Goal: Information Seeking & Learning: Compare options

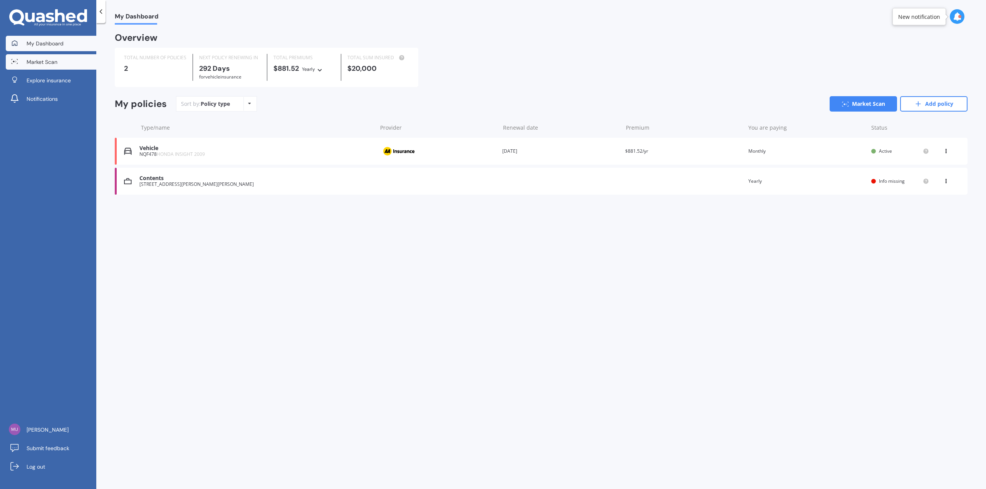
click at [49, 64] on span "Market Scan" at bounding box center [42, 62] width 31 height 8
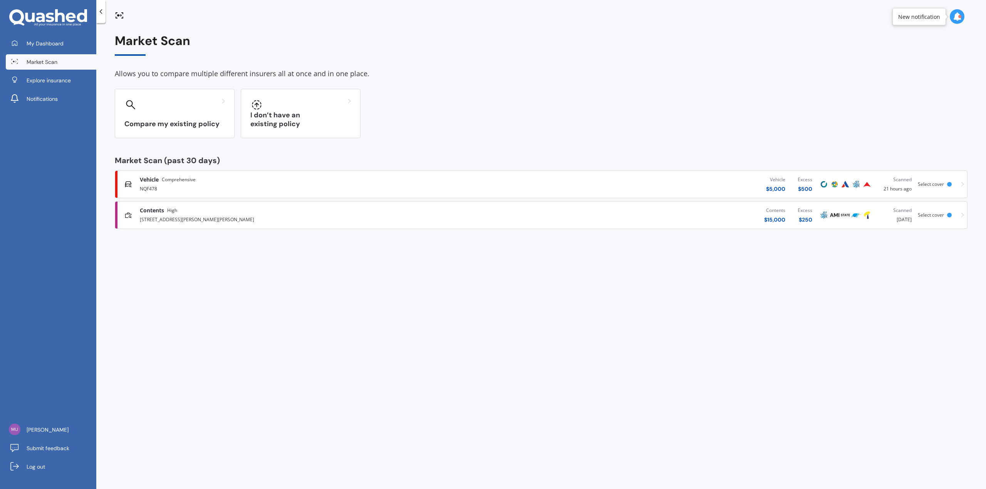
click at [290, 217] on div "[STREET_ADDRESS][PERSON_NAME][PERSON_NAME]" at bounding box center [305, 218] width 331 height 9
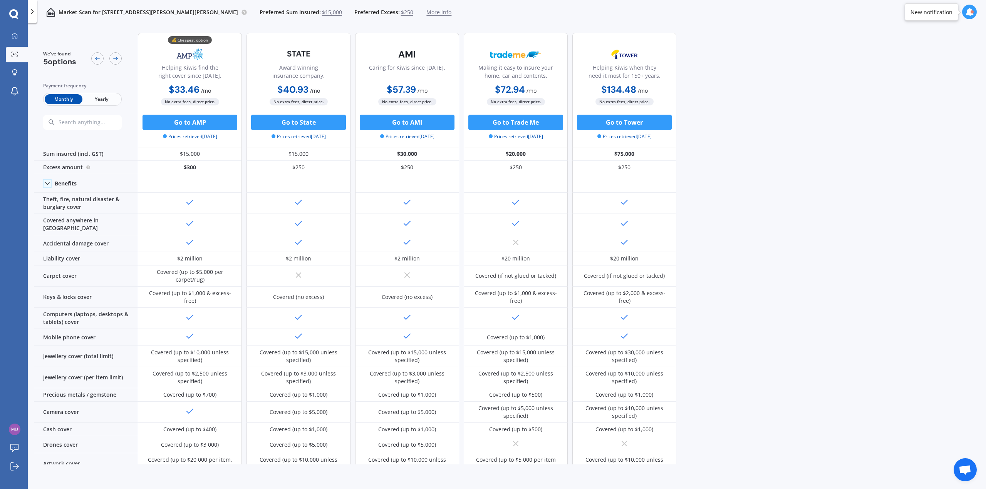
click at [738, 171] on div "We've found 5 options Payment frequency Monthly Yearly 💰 Cheapest option Helpin…" at bounding box center [510, 246] width 952 height 438
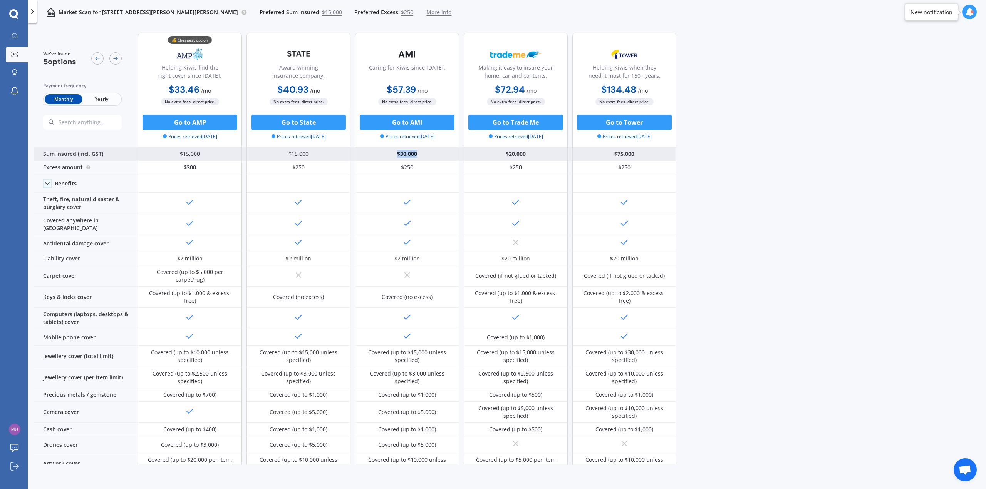
drag, startPoint x: 423, startPoint y: 155, endPoint x: 396, endPoint y: 154, distance: 27.4
click at [396, 154] on div "$30,000" at bounding box center [407, 153] width 104 height 13
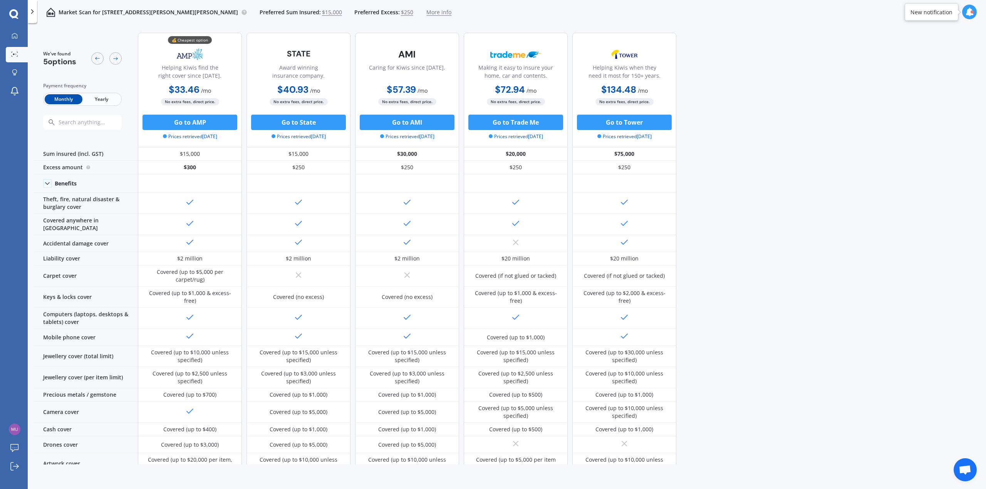
click at [784, 221] on div "We've found 5 options Payment frequency Monthly Yearly 💰 Cheapest option Helpin…" at bounding box center [510, 246] width 952 height 438
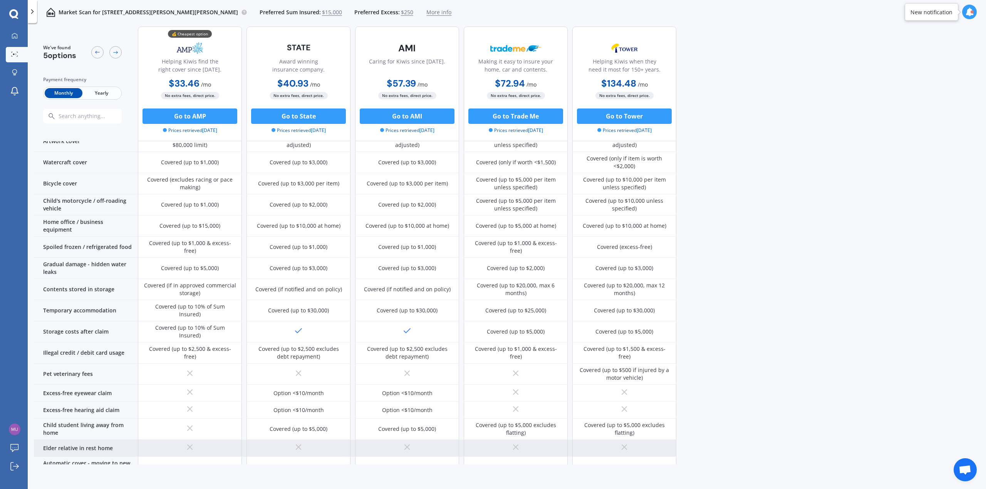
scroll to position [361, 0]
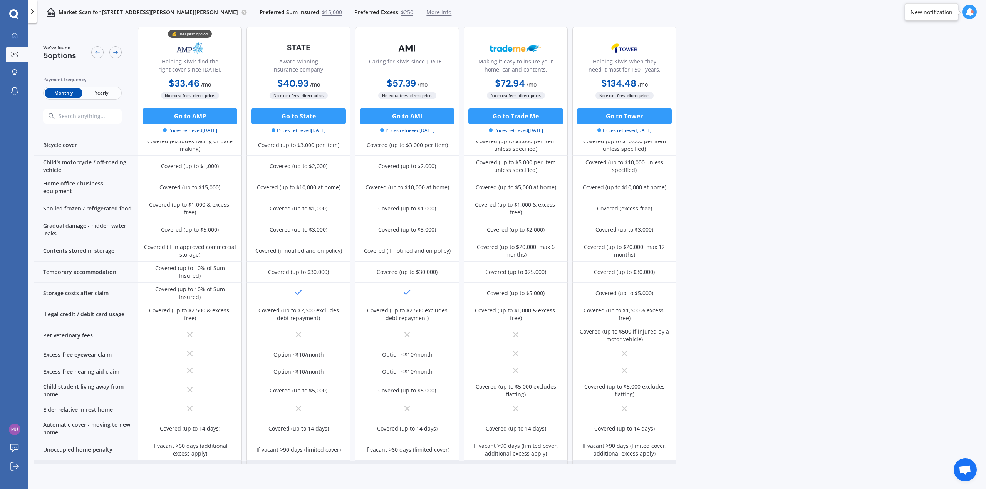
click at [186, 464] on link "Download" at bounding box center [190, 467] width 26 height 7
click at [102, 94] on span "Yearly" at bounding box center [101, 93] width 38 height 10
click at [69, 95] on span "Monthly" at bounding box center [64, 93] width 38 height 10
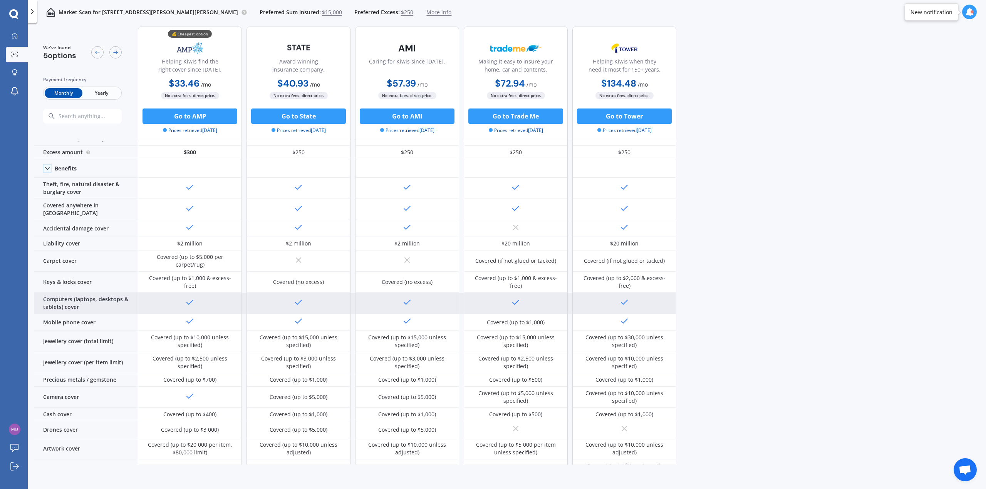
scroll to position [0, 0]
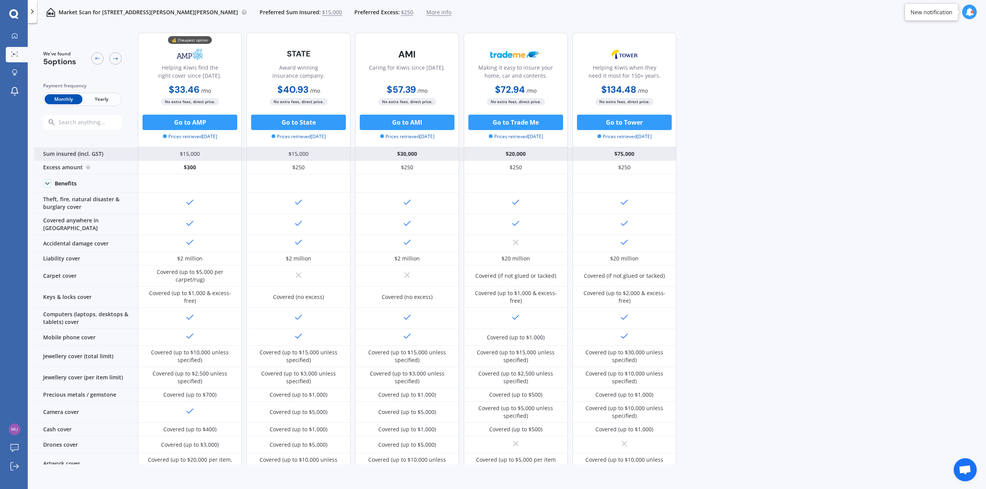
click at [293, 156] on div "$15,000" at bounding box center [298, 153] width 104 height 13
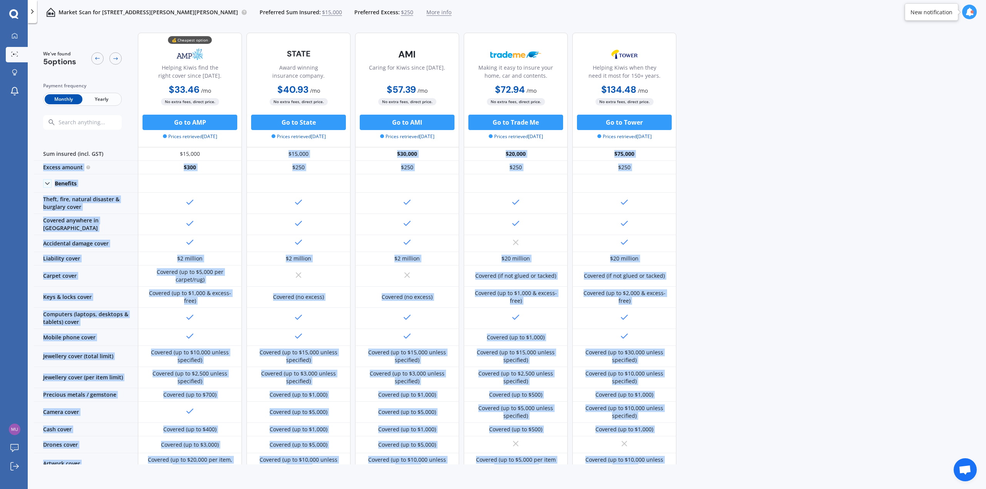
drag, startPoint x: 290, startPoint y: 154, endPoint x: 710, endPoint y: 159, distance: 420.8
click at [710, 159] on div "We've found 5 options Payment frequency Monthly Yearly 💰 Cheapest option Helpin…" at bounding box center [510, 246] width 952 height 438
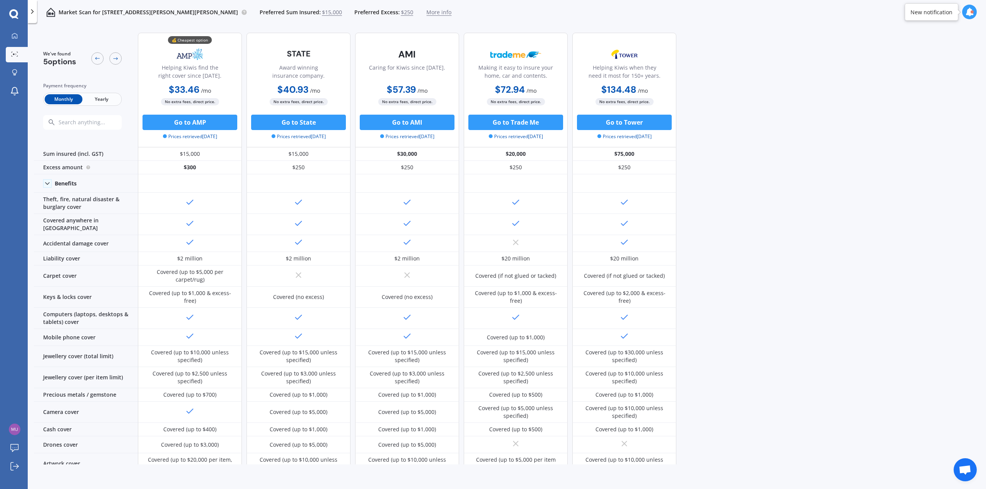
click at [788, 173] on div "We've found 5 options Payment frequency Monthly Yearly 💰 Cheapest option Helpin…" at bounding box center [510, 246] width 952 height 438
click at [426, 13] on span "More info" at bounding box center [438, 12] width 25 height 8
